Goal: Find specific page/section: Find specific page/section

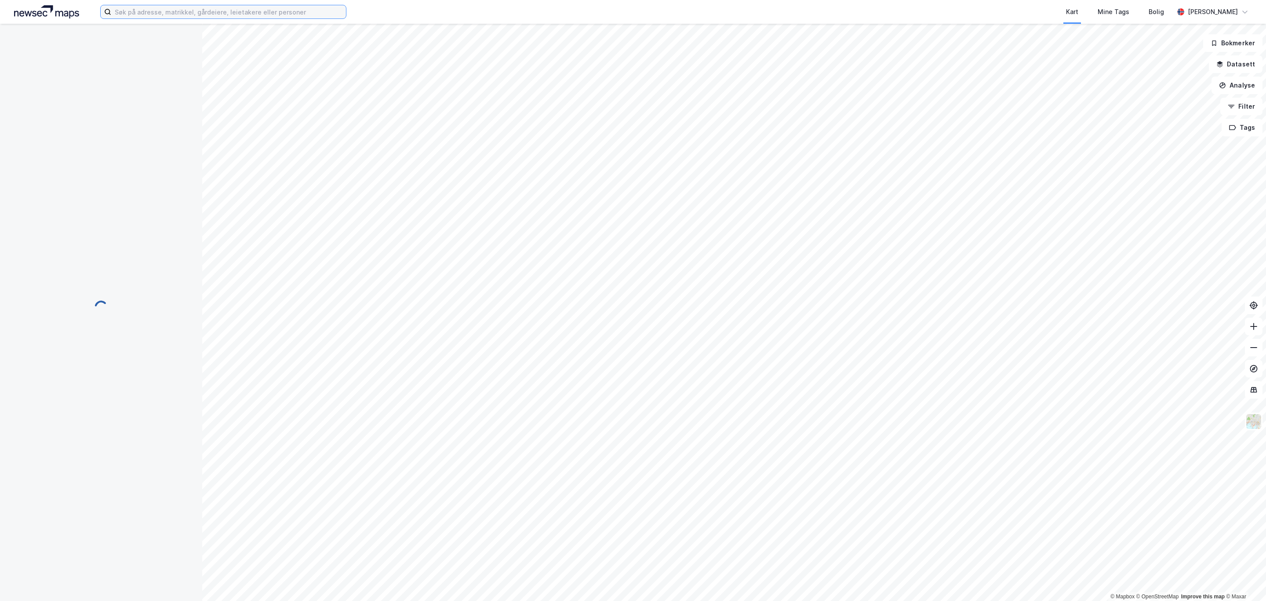
click at [134, 16] on input at bounding box center [228, 11] width 235 height 13
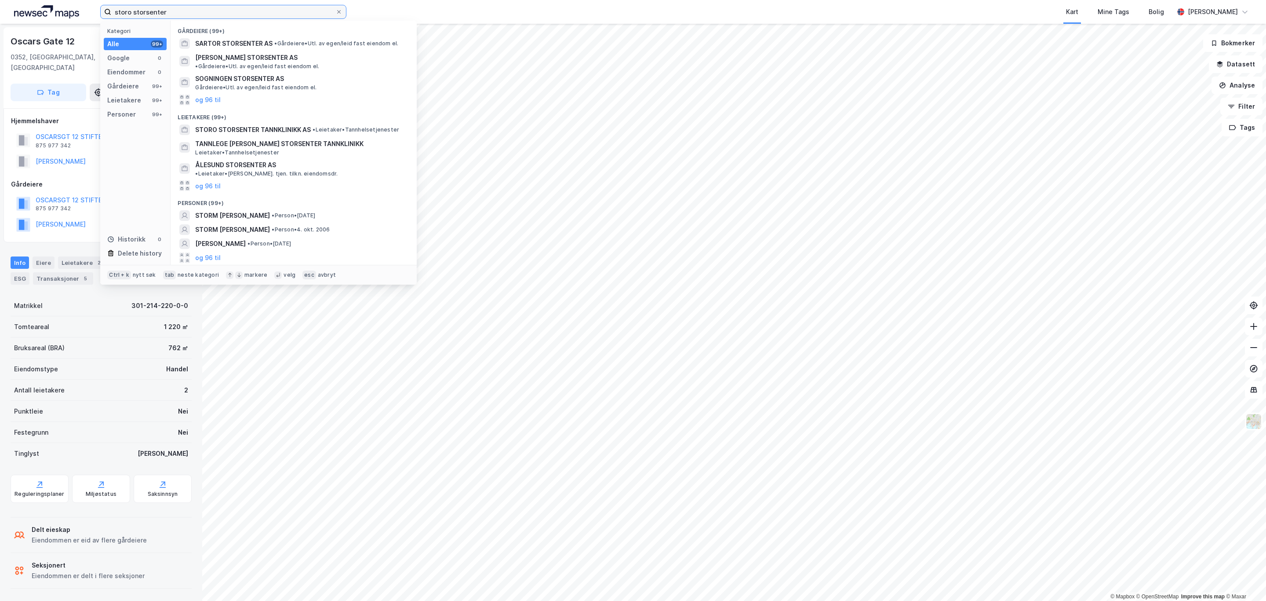
click at [149, 11] on input "storo storsenter" at bounding box center [223, 11] width 224 height 13
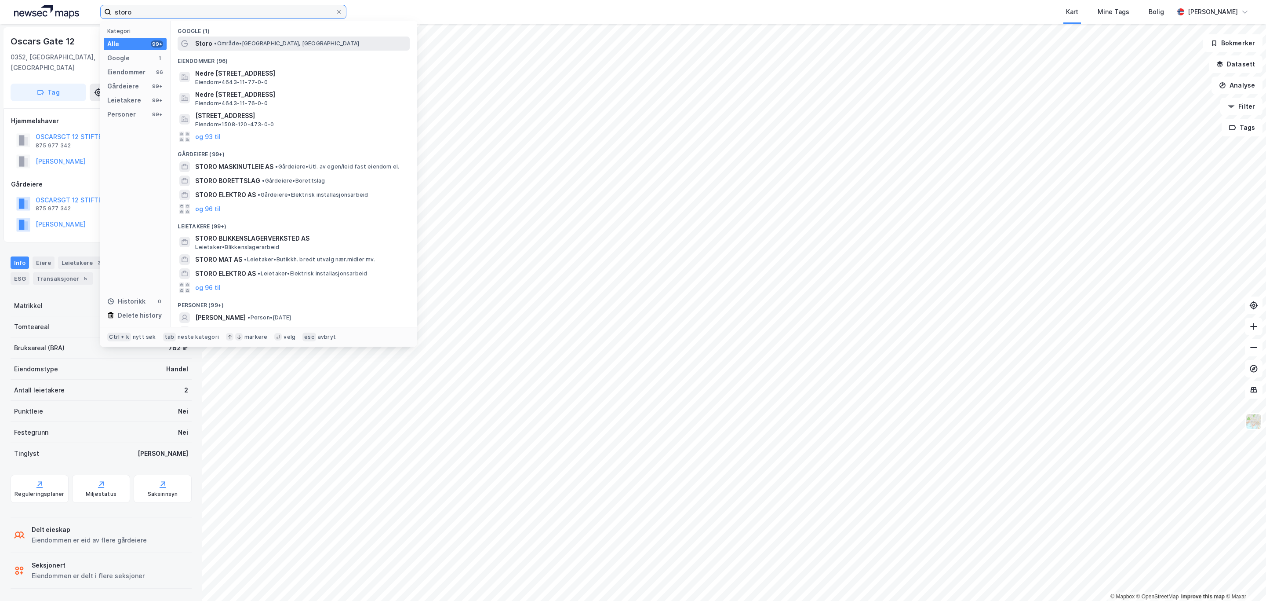
type input "storo"
click at [227, 43] on span "• Område • [GEOGRAPHIC_DATA], [GEOGRAPHIC_DATA]" at bounding box center [286, 43] width 145 height 7
